Goal: Find specific page/section: Find specific page/section

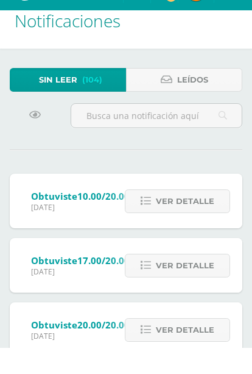
scroll to position [43, 0]
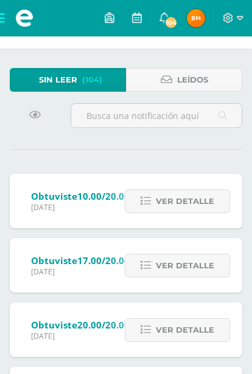
click at [7, 12] on span at bounding box center [24, 18] width 49 height 36
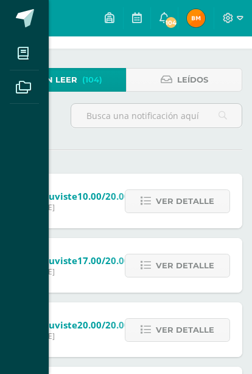
click at [150, 236] on div "Mis cursos Archivos Cerrar panel Ciencias Sociales Y Formación Ciudadana I Cuar…" at bounding box center [126, 187] width 252 height 374
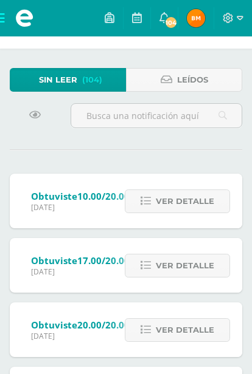
click at [176, 209] on span "Ver detalle" at bounding box center [185, 201] width 58 height 22
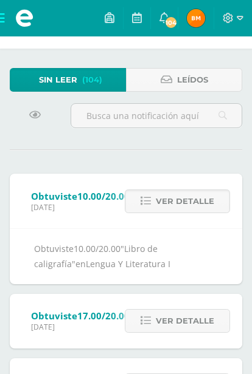
click at [167, 317] on span "Ver detalle" at bounding box center [185, 321] width 58 height 22
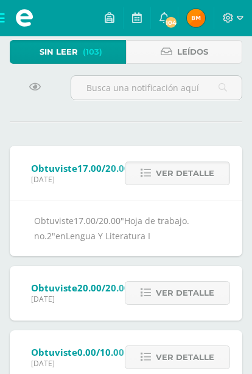
scroll to position [72, 0]
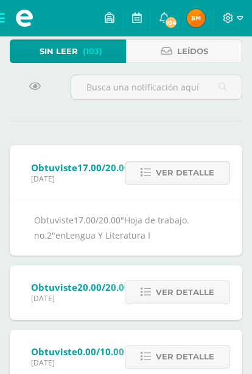
click at [161, 289] on span "Ver detalle" at bounding box center [185, 292] width 58 height 22
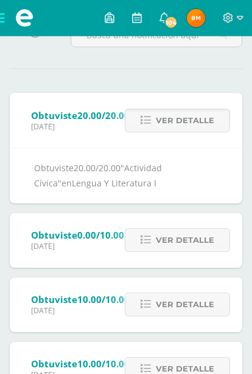
scroll to position [125, 0]
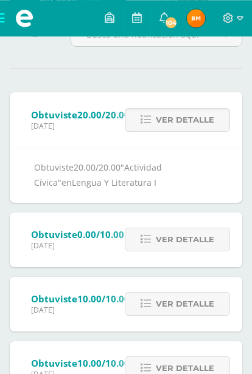
click at [178, 231] on span "Ver detalle" at bounding box center [185, 240] width 58 height 22
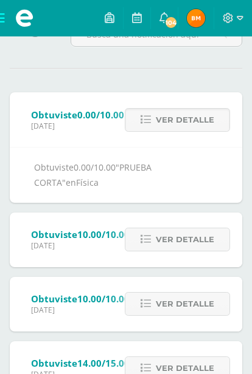
click at [1, 10] on span at bounding box center [24, 18] width 49 height 36
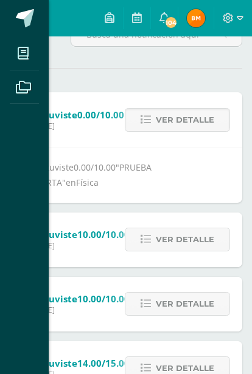
click at [34, 52] on span at bounding box center [23, 53] width 27 height 27
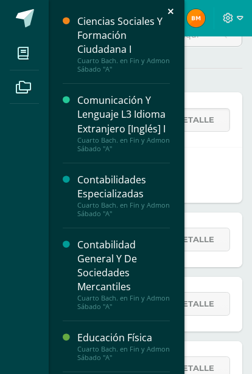
click at [32, 6] on link at bounding box center [24, 18] width 49 height 36
